Goal: Task Accomplishment & Management: Manage account settings

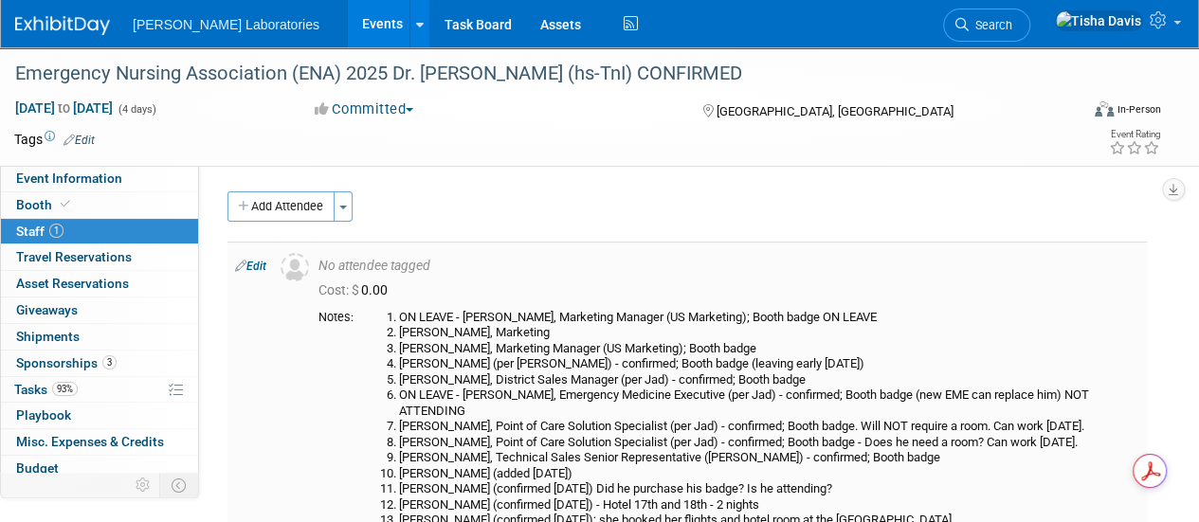
click at [594, 460] on li "[PERSON_NAME], Technical Sales Senior Representative ([PERSON_NAME]) - confirme…" at bounding box center [769, 458] width 740 height 16
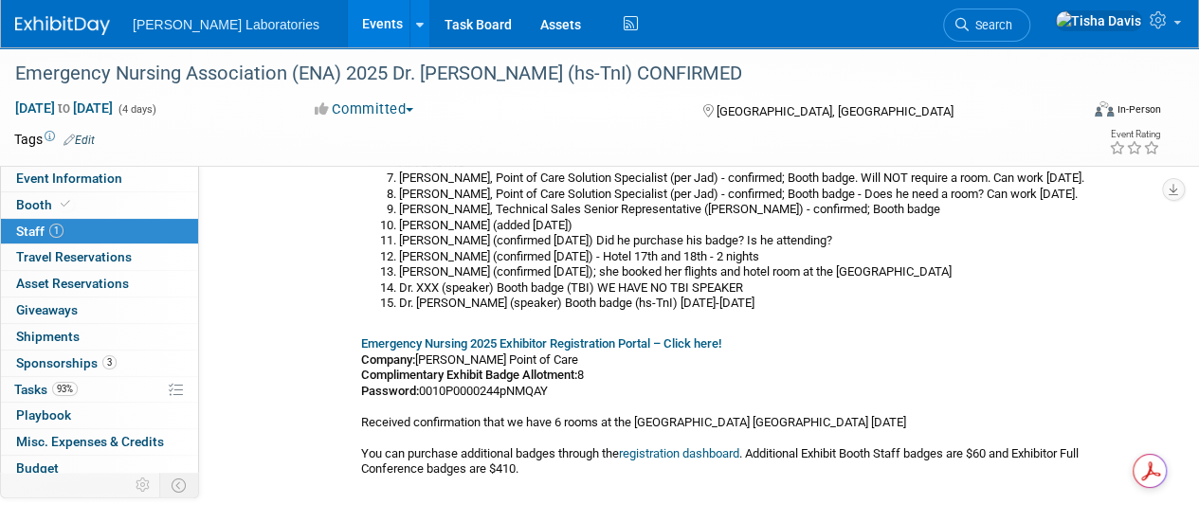
scroll to position [245, 0]
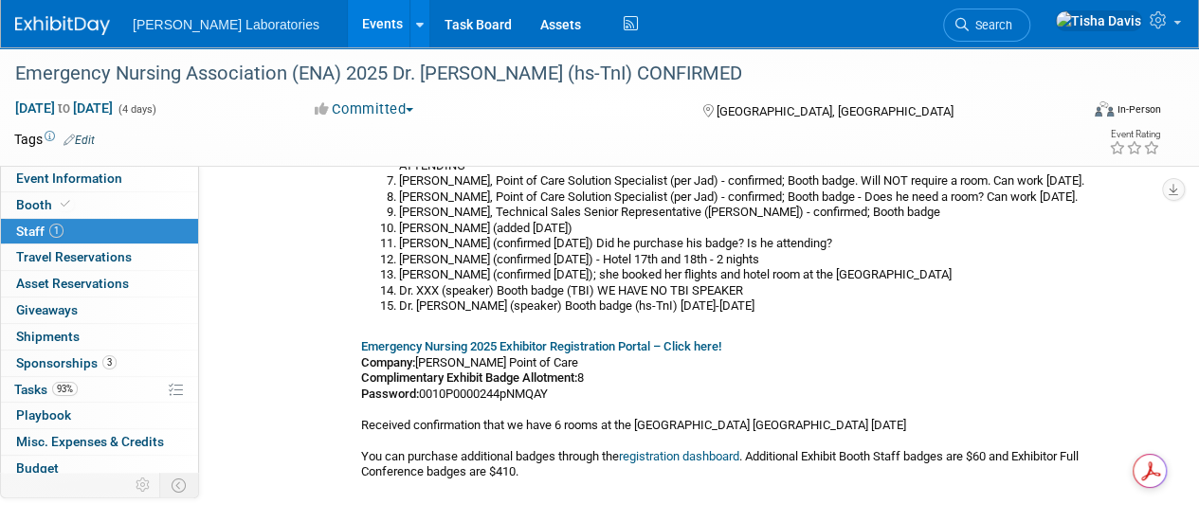
click at [348, 30] on link "Events" at bounding box center [382, 23] width 69 height 47
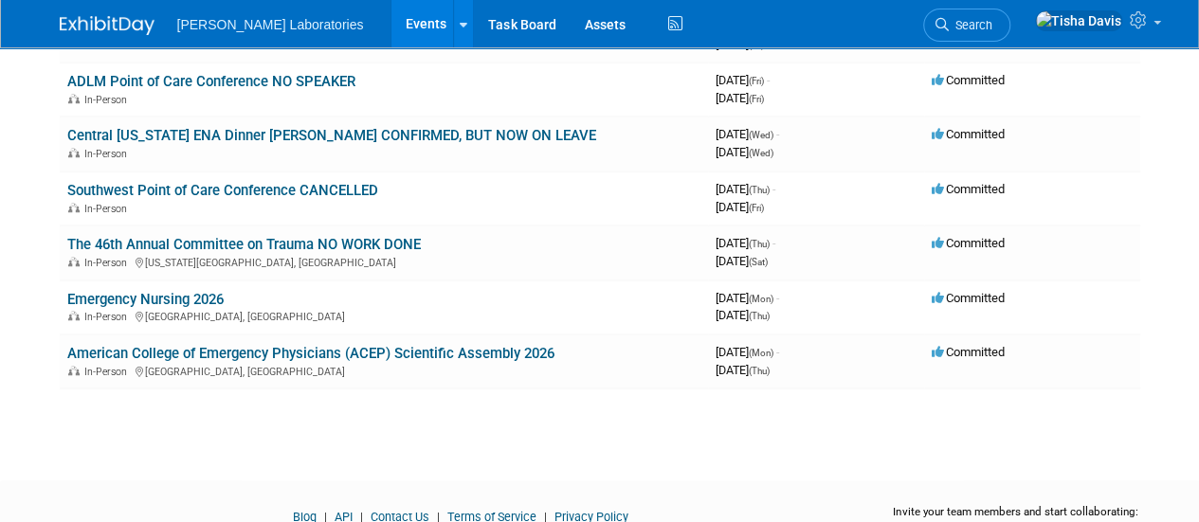
scroll to position [667, 0]
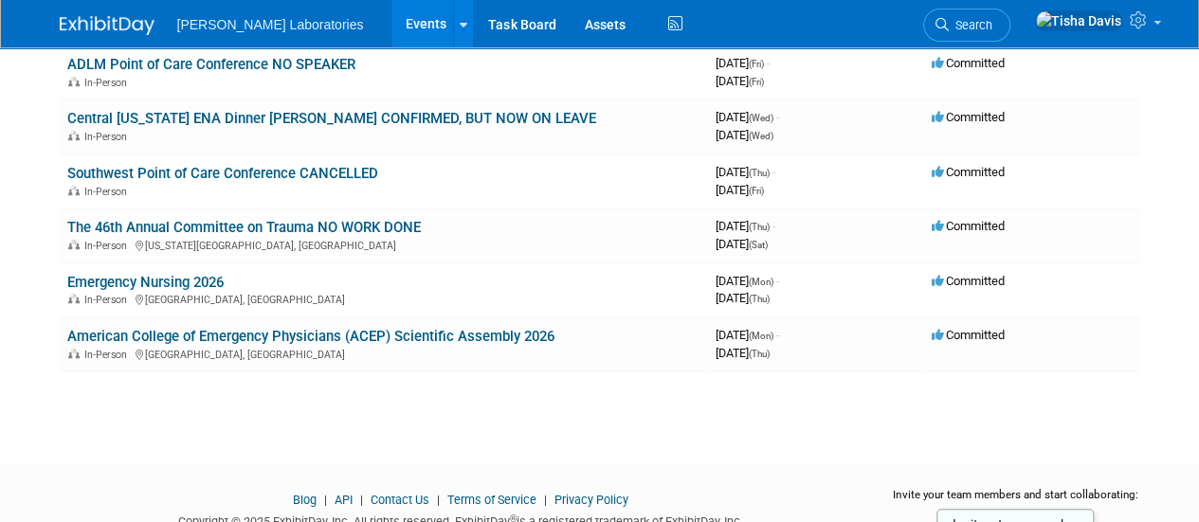
click at [659, 312] on td "Emergency Nursing 2026 In-Person [GEOGRAPHIC_DATA], [GEOGRAPHIC_DATA]" at bounding box center [384, 290] width 648 height 54
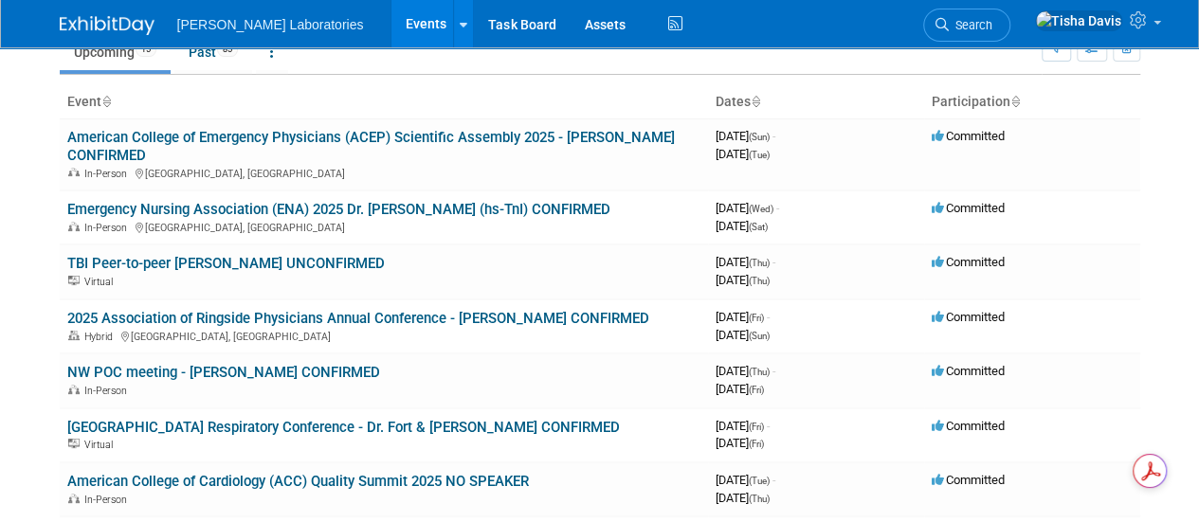
scroll to position [85, 0]
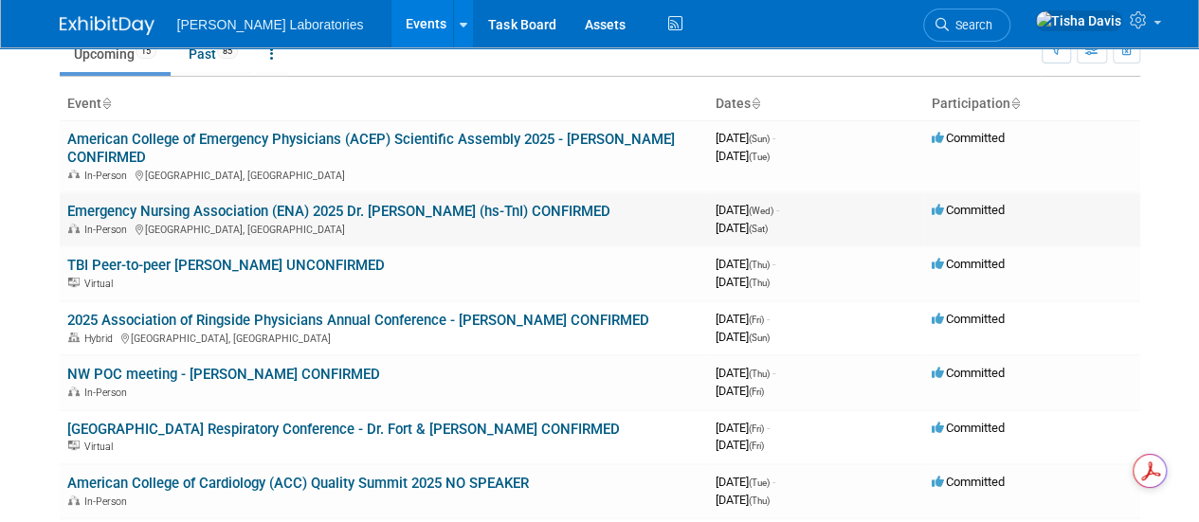
click at [350, 207] on link "Emergency Nursing Association (ENA) 2025 Dr. [PERSON_NAME] (hs-TnI) CONFIRMED" at bounding box center [338, 211] width 543 height 17
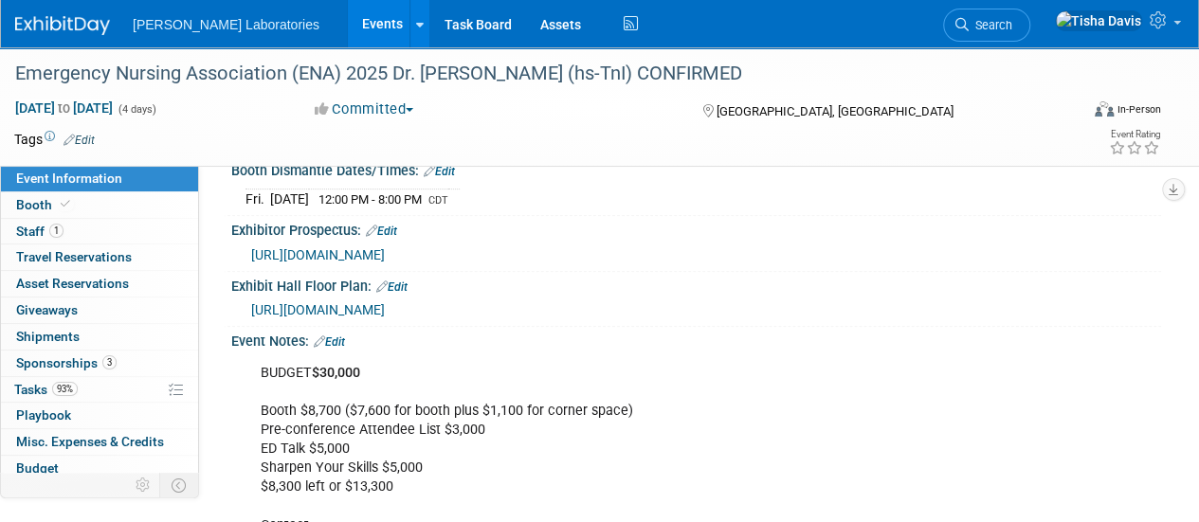
scroll to position [451, 0]
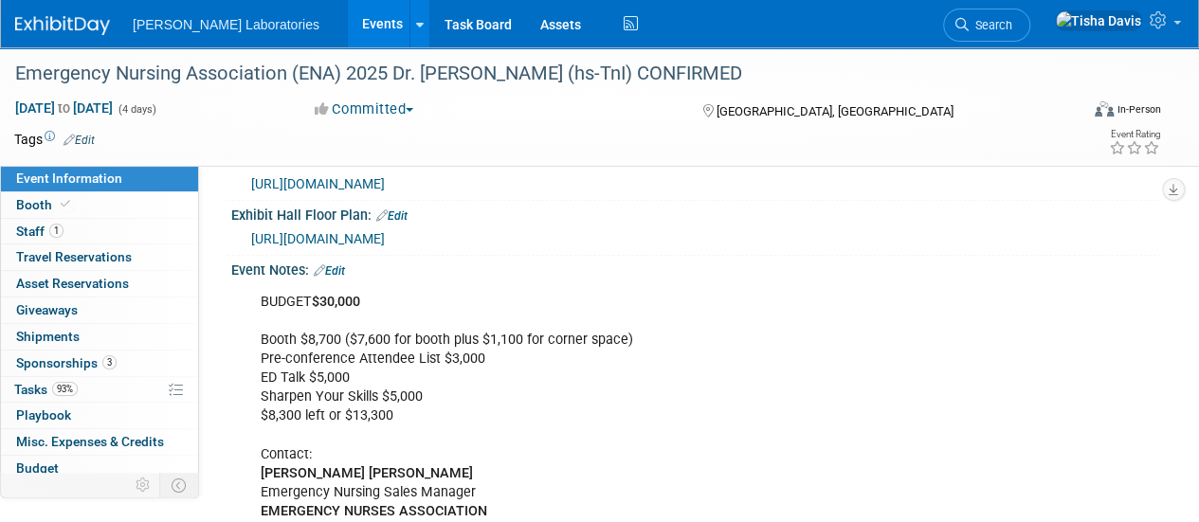
click at [339, 278] on link "Edit" at bounding box center [329, 270] width 31 height 13
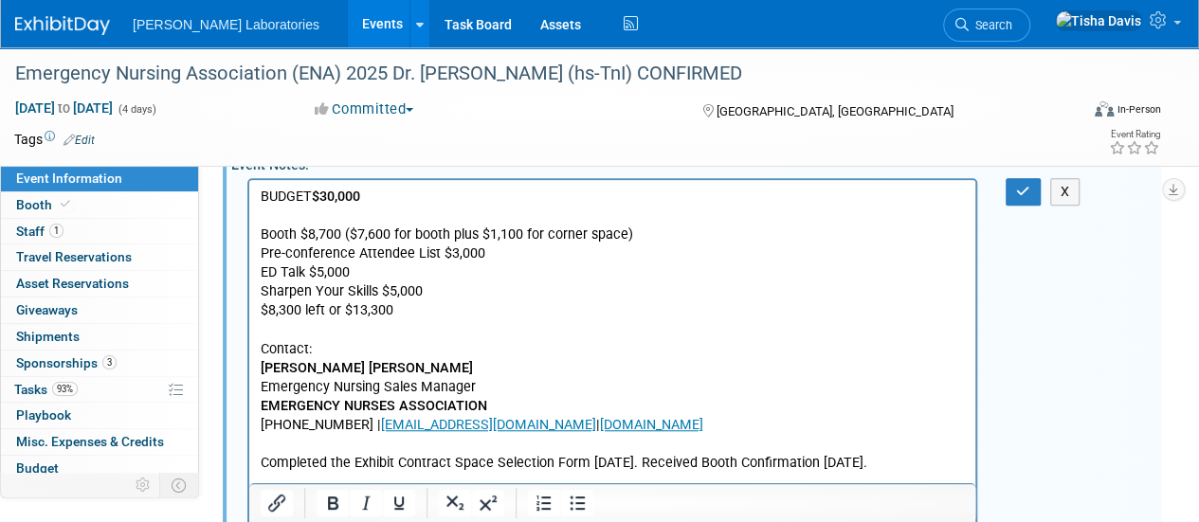
scroll to position [538, 0]
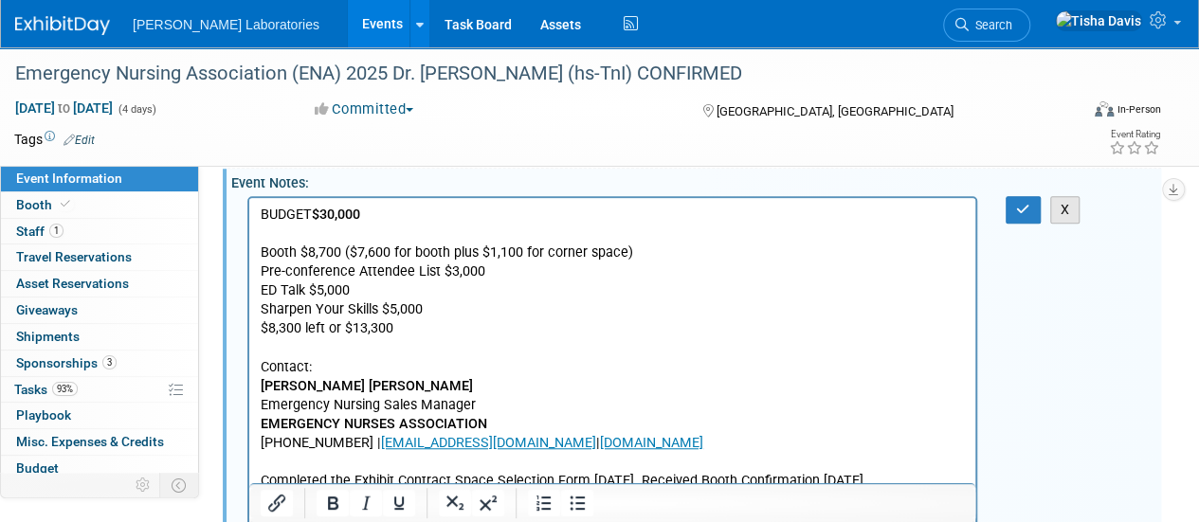
click at [1066, 213] on button "X" at bounding box center [1065, 209] width 30 height 27
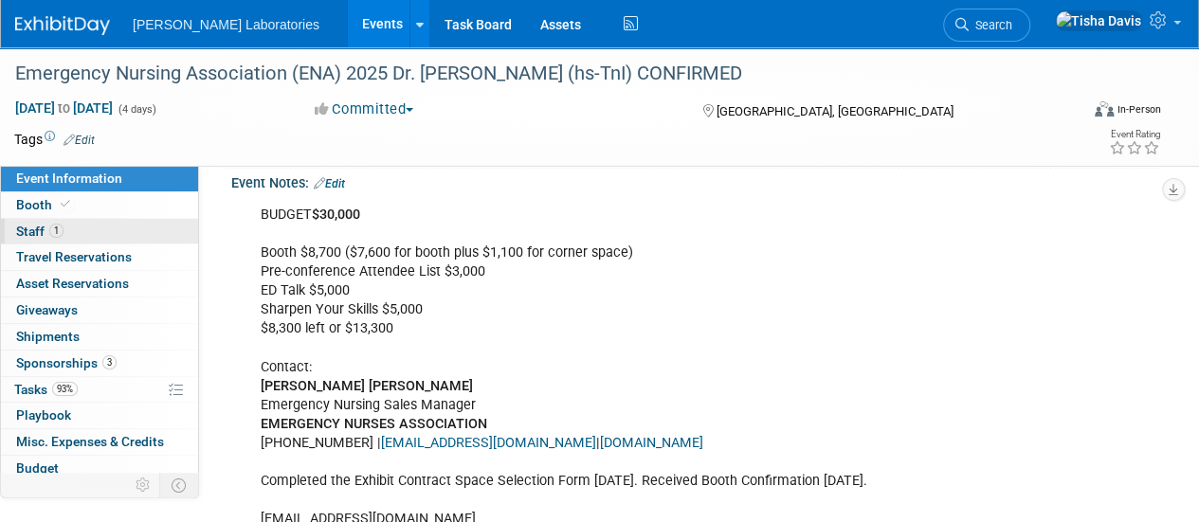
click at [33, 233] on span "Staff 1" at bounding box center [39, 231] width 47 height 15
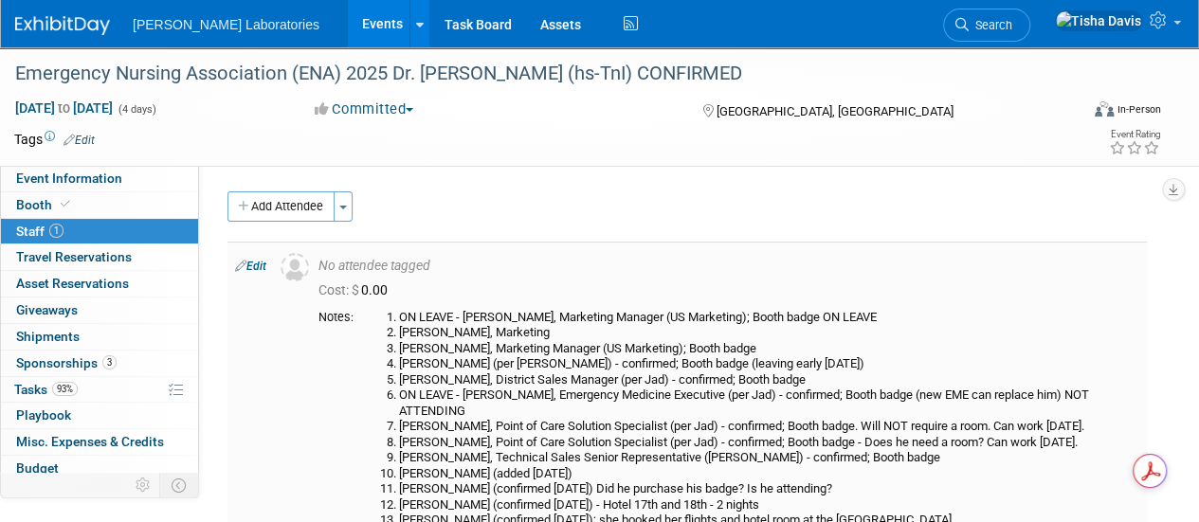
click at [256, 265] on link "Edit" at bounding box center [250, 266] width 31 height 13
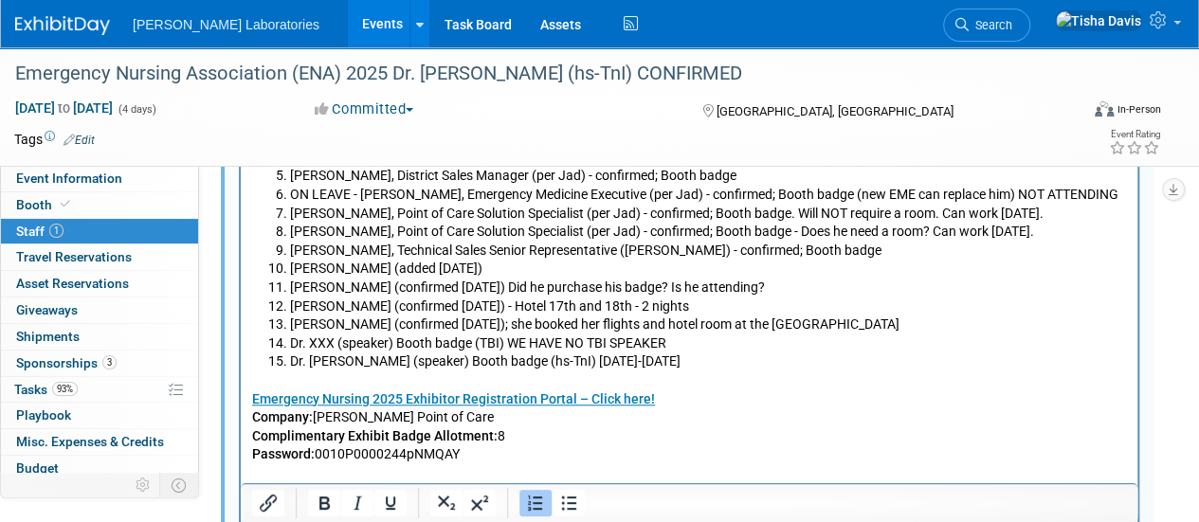
scroll to position [645, 0]
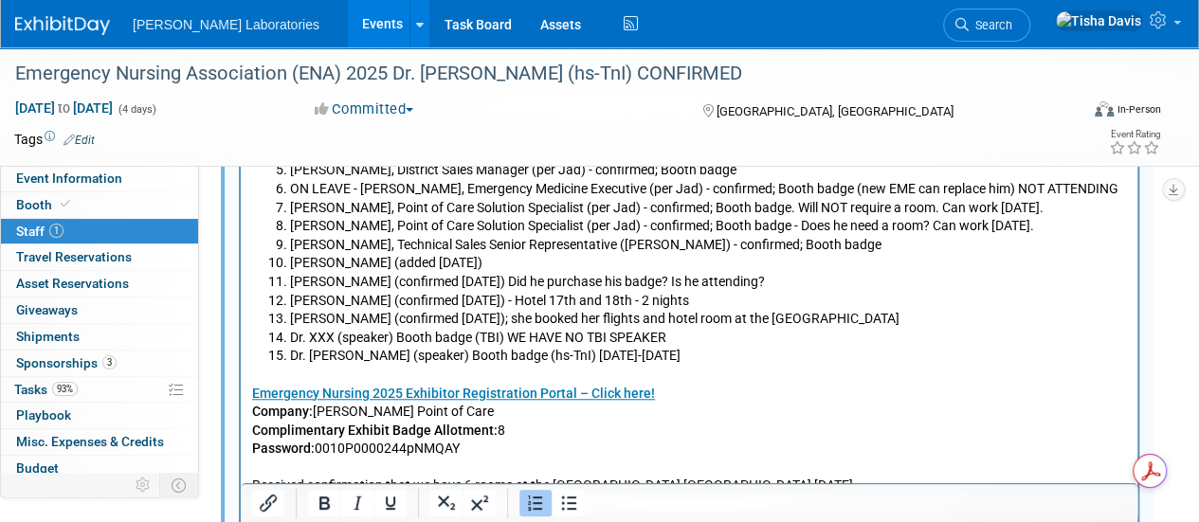
click at [764, 355] on li "Dr. Erin Watson (speaker) Booth badge (hs-TnI) September 17-18, 2025" at bounding box center [708, 356] width 837 height 19
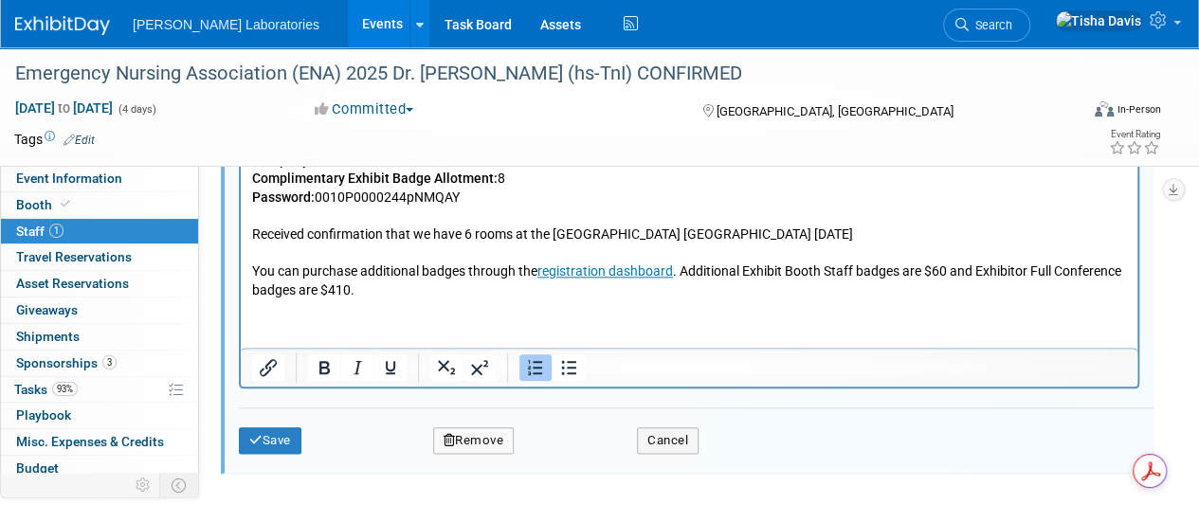
scroll to position [924, 0]
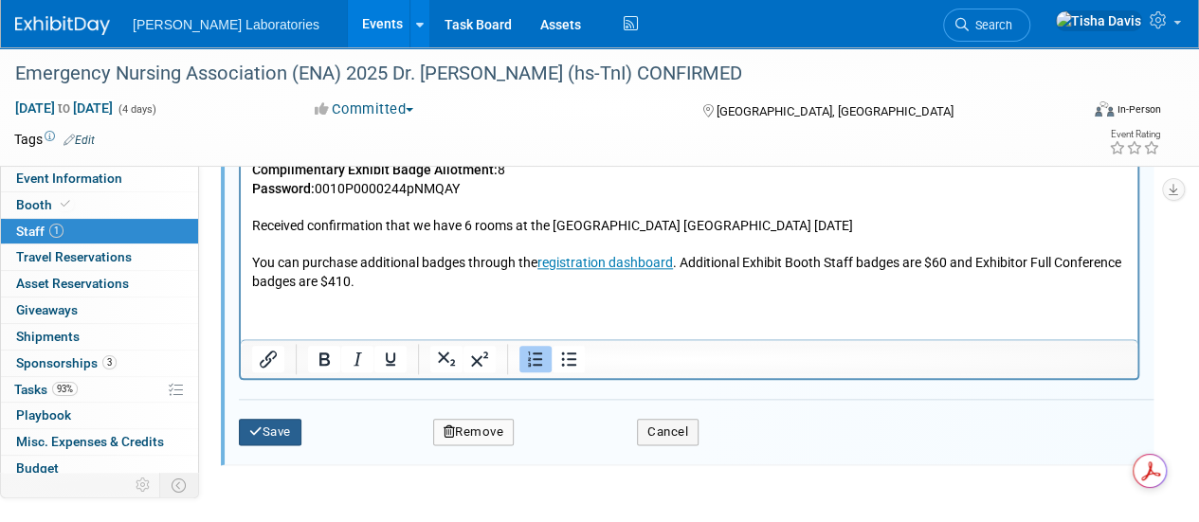
click at [281, 427] on button "Save" at bounding box center [270, 432] width 63 height 27
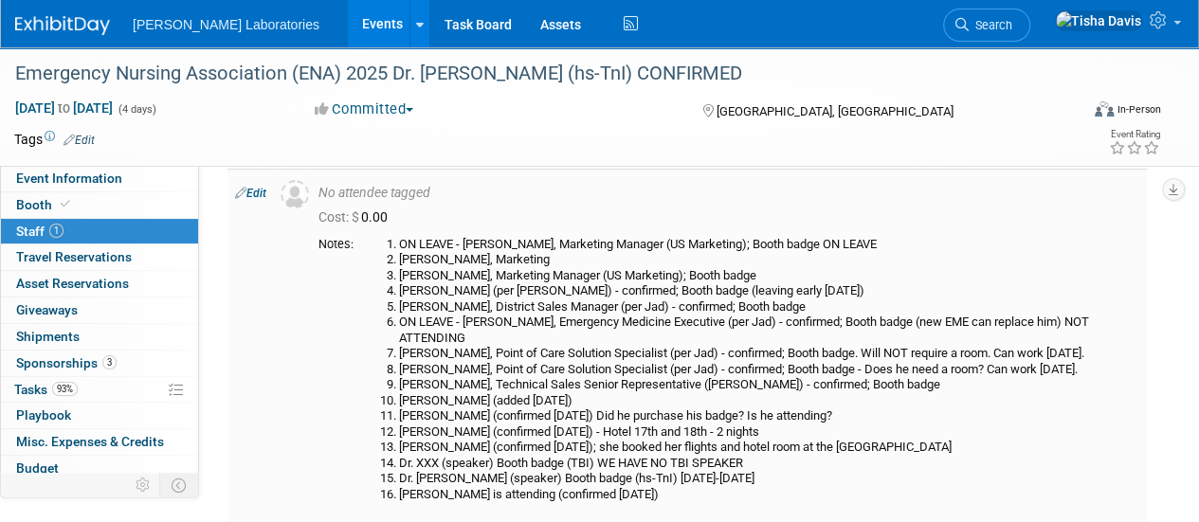
scroll to position [63, 0]
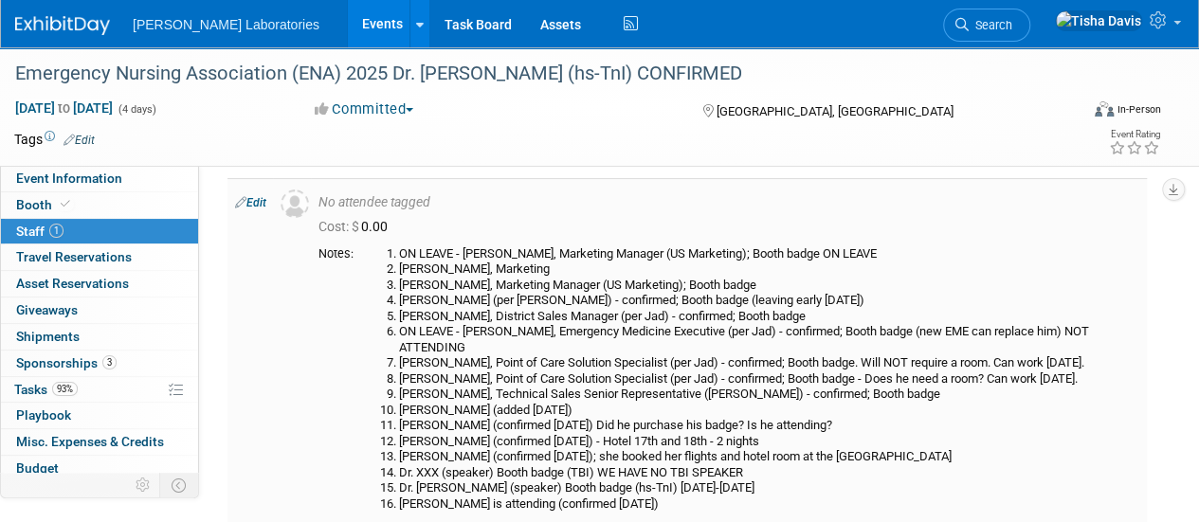
click at [255, 202] on link "Edit" at bounding box center [250, 202] width 31 height 13
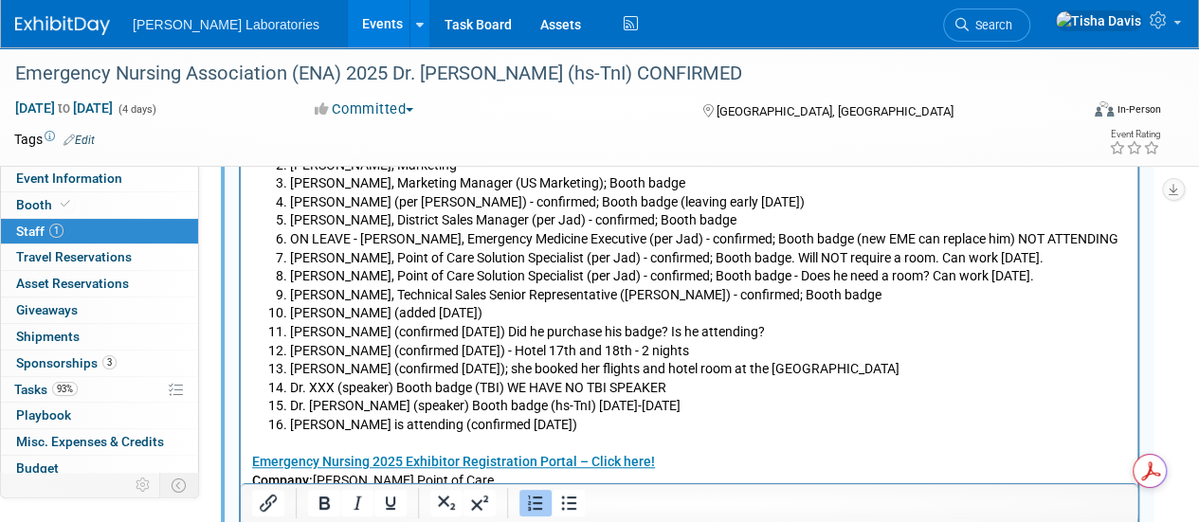
scroll to position [596, 0]
click at [849, 343] on li "Matt Victorn (confirmed 8/21/25) - Hotel 17th and 18th - 2 nights" at bounding box center [708, 350] width 837 height 19
click at [857, 331] on li "Alex Hetzel (confirmed 8/11/25) Did he purchase his badge? Is he attending?" at bounding box center [708, 331] width 837 height 19
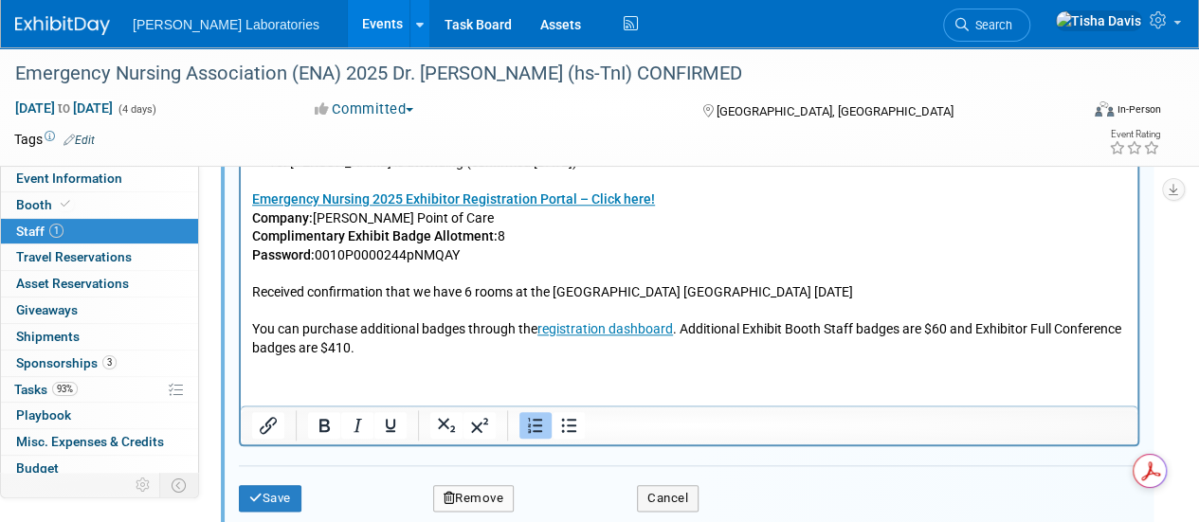
scroll to position [927, 0]
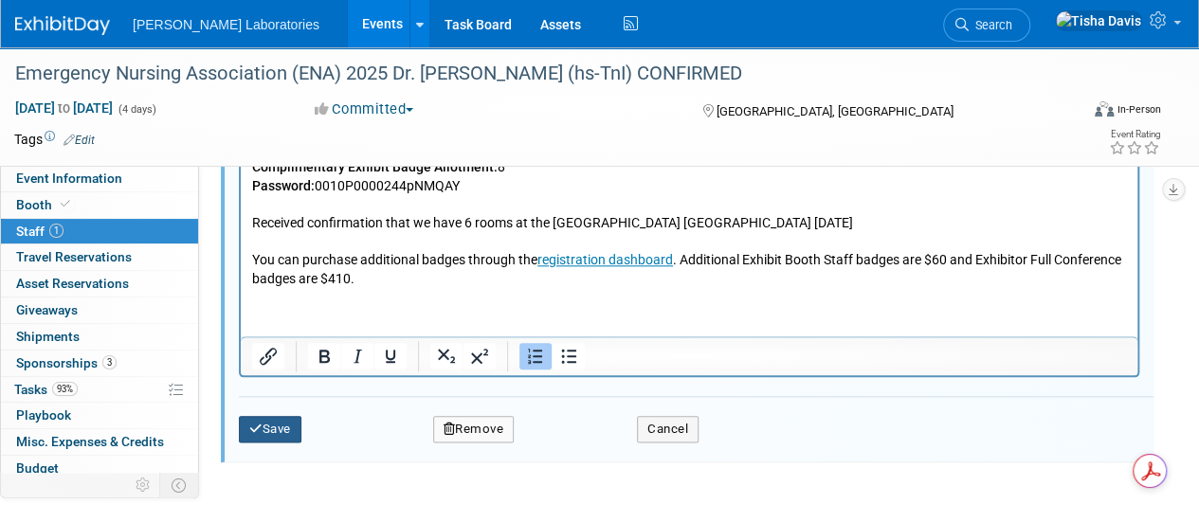
click at [271, 421] on button "Save" at bounding box center [270, 429] width 63 height 27
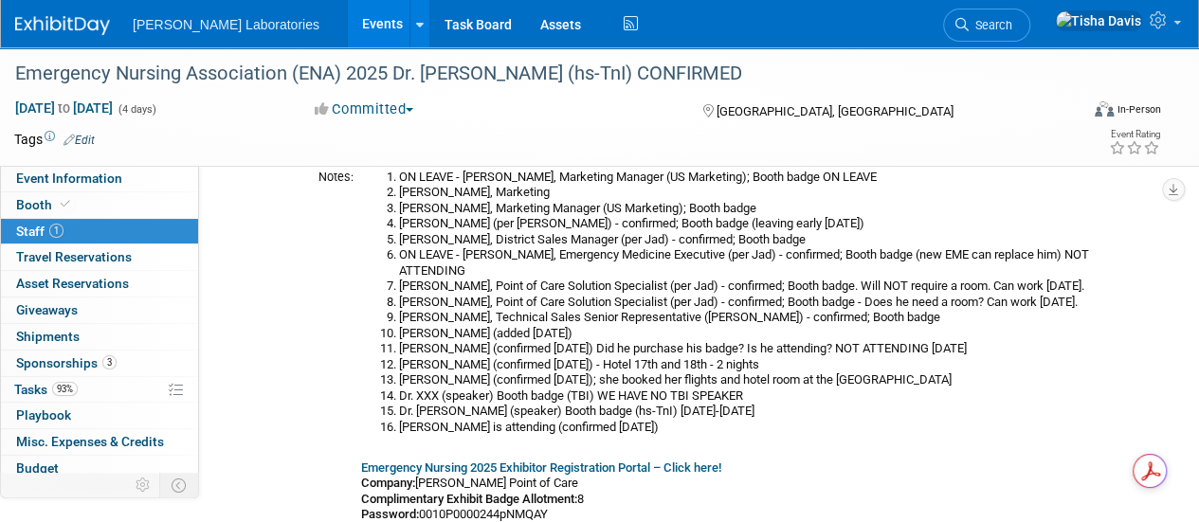
scroll to position [138, 0]
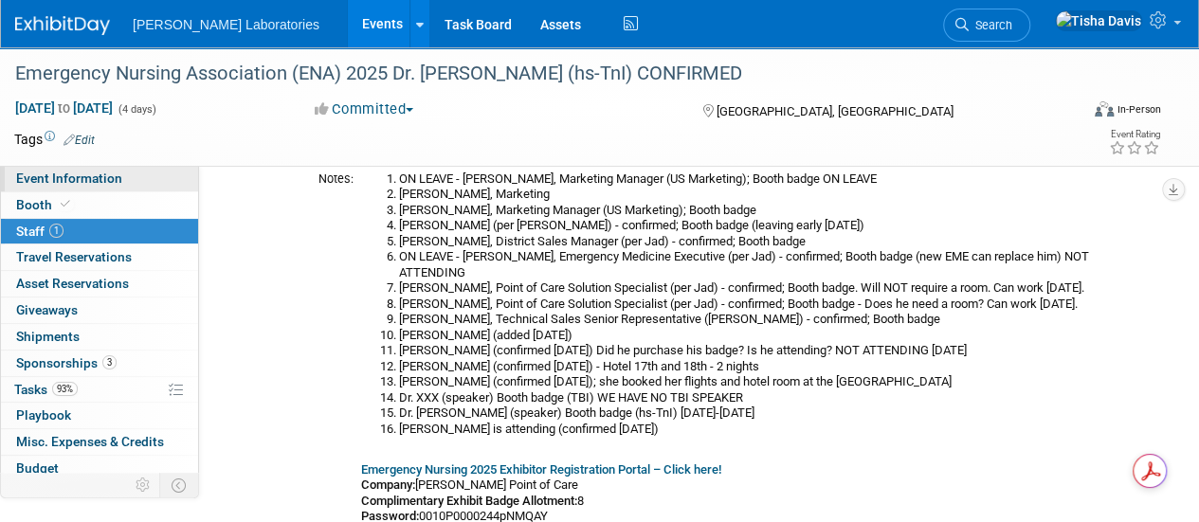
click at [138, 180] on link "Event Information" at bounding box center [99, 179] width 197 height 26
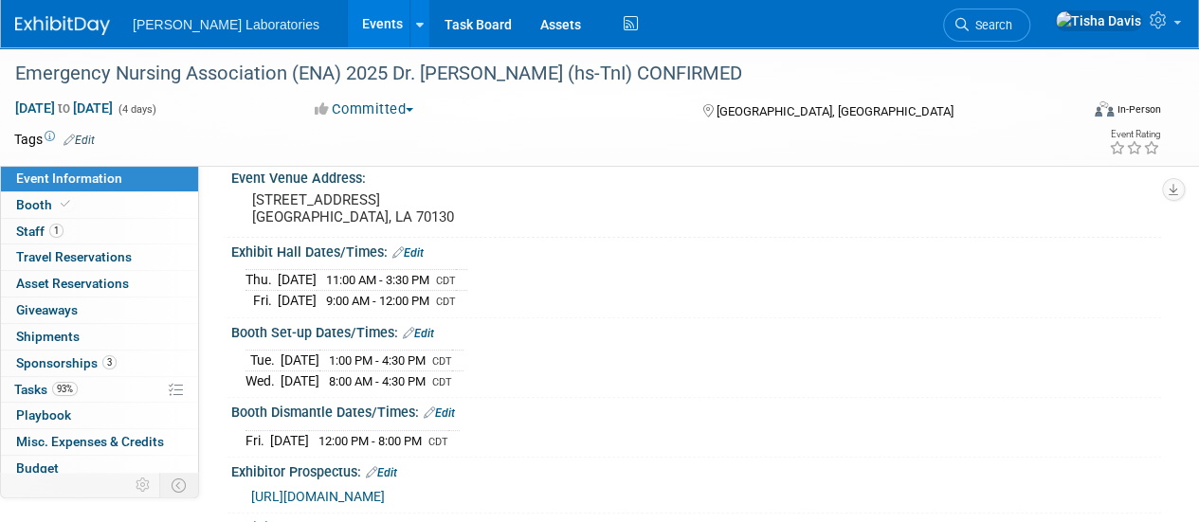
scroll to position [136, 0]
